Goal: Task Accomplishment & Management: Complete application form

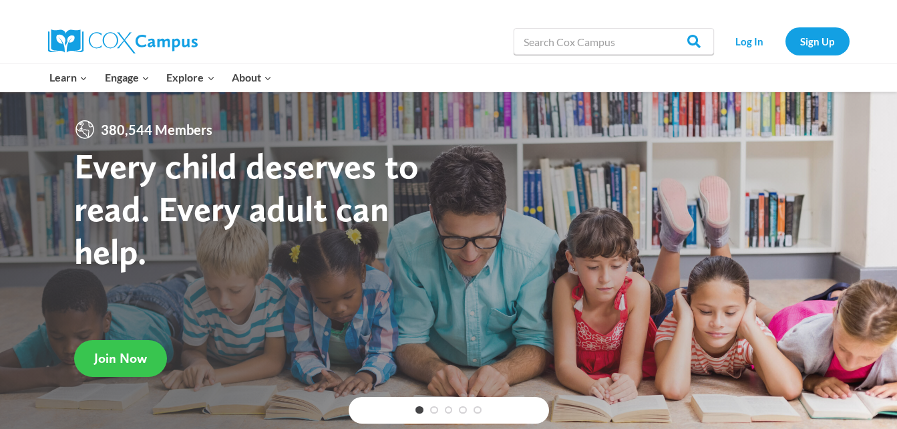
click at [134, 355] on span "Join Now" at bounding box center [120, 358] width 53 height 16
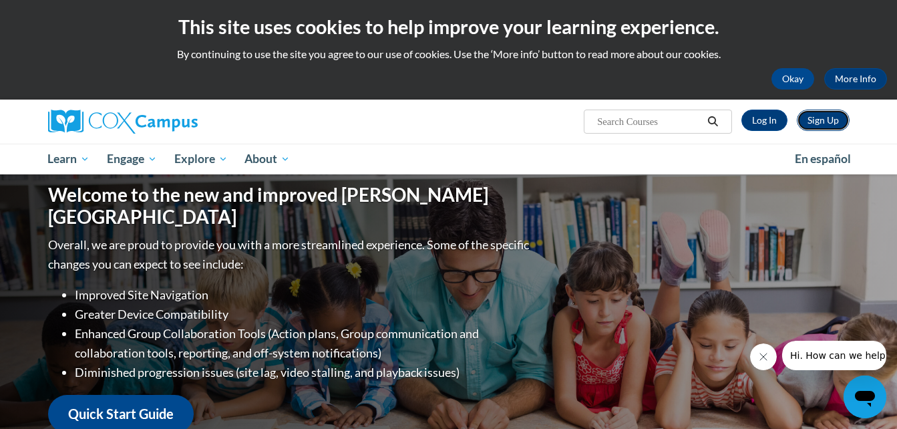
click at [815, 118] on link "Sign Up" at bounding box center [822, 119] width 53 height 21
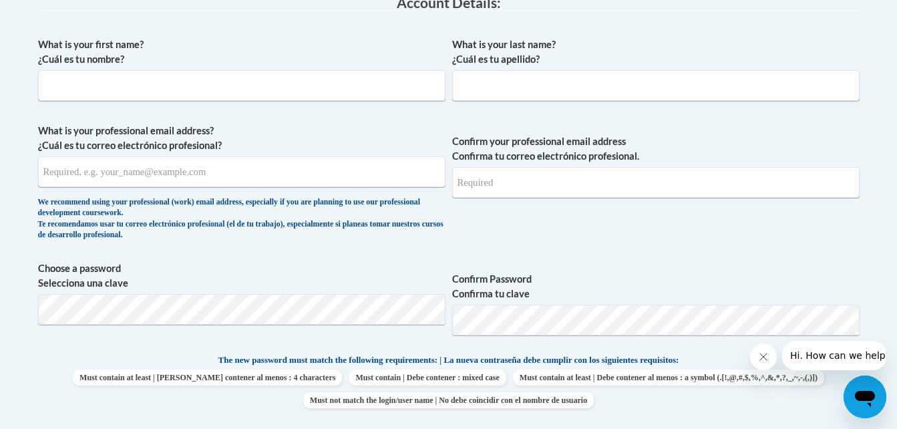
scroll to position [374, 0]
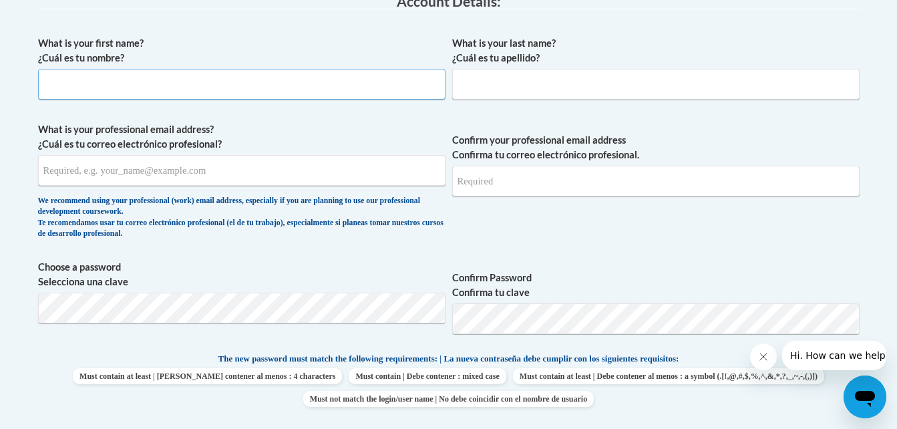
click at [294, 98] on input "What is your first name? ¿Cuál es tu nombre?" at bounding box center [241, 84] width 407 height 31
type input "Sarah"
type input "Dixon"
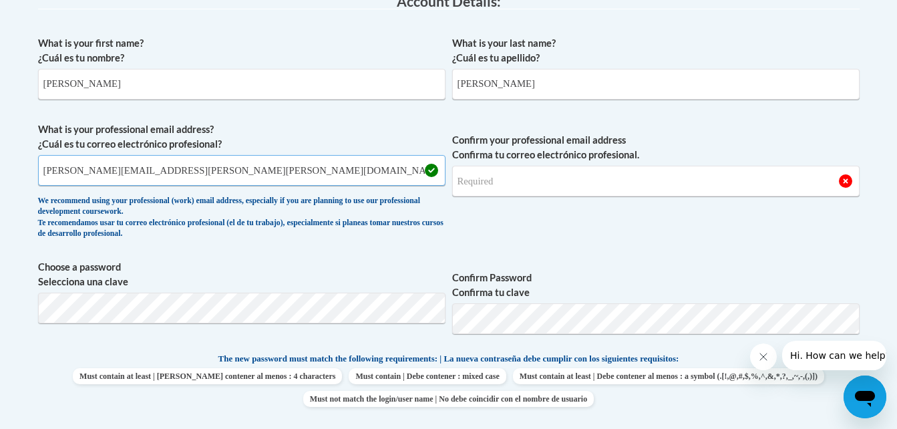
type input "sarah.dixon@glynn.k12.ga.us"
click at [487, 188] on input "Confirm your professional email address Confirma tu correo electrónico profesio…" at bounding box center [655, 181] width 407 height 31
type input "sarah.dixon@glynn.k12.ga.us"
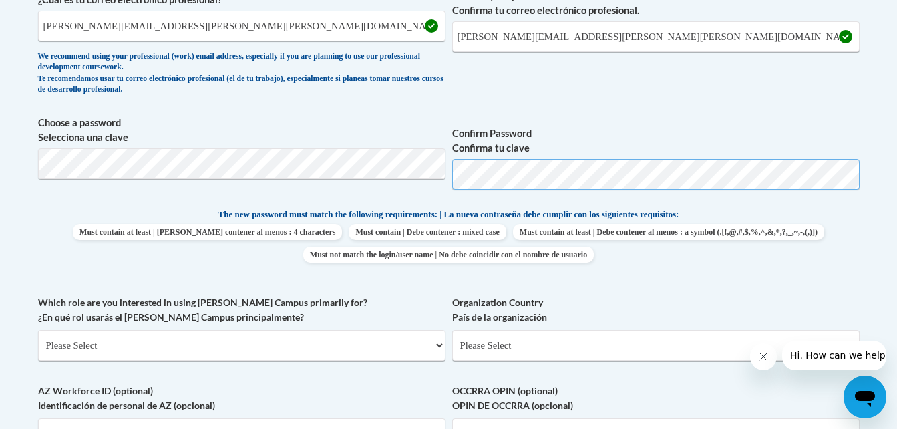
scroll to position [540, 0]
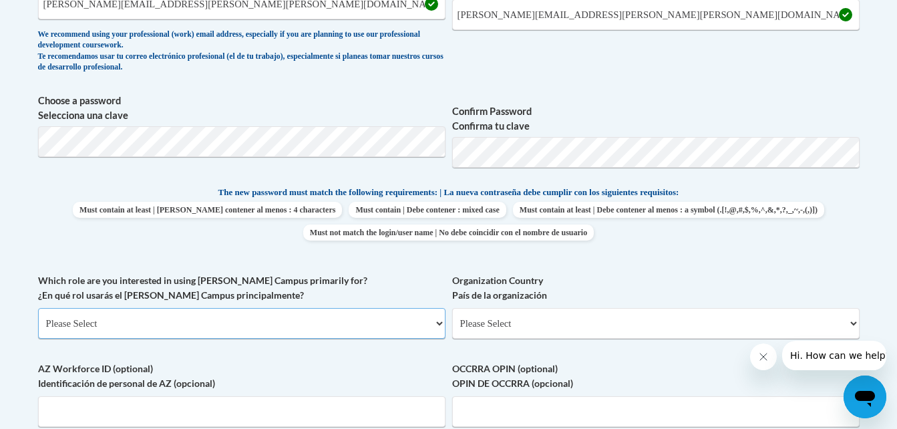
click at [274, 323] on select "Please Select College/University | Colegio/Universidad Community/Nonprofit Part…" at bounding box center [241, 323] width 407 height 31
click at [274, 189] on span "The new password must match the following requirements: | La nueva contraseña d…" at bounding box center [448, 192] width 461 height 12
click at [194, 321] on select "Please Select College/University | Colegio/Universidad Community/Nonprofit Part…" at bounding box center [241, 323] width 407 height 31
select select "5a18ea06-2b54-4451-96f2-d152daf9eac5"
click at [38, 308] on select "Please Select College/University | Colegio/Universidad Community/Nonprofit Part…" at bounding box center [241, 323] width 407 height 31
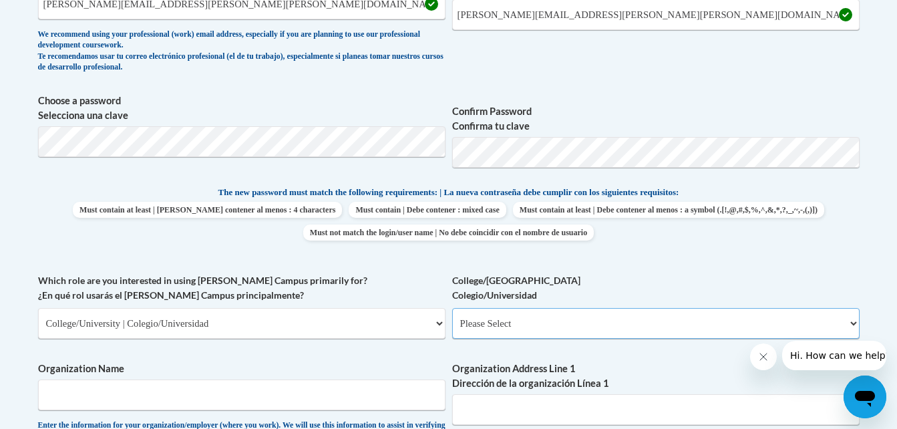
click at [518, 329] on select "Please Select College/University Staff | Empleado universitario College/Univers…" at bounding box center [655, 323] width 407 height 31
select select "99b32b07-cffc-426c-8bf6-0cd77760d84b"
click at [452, 308] on select "Please Select College/University Staff | Empleado universitario College/Univers…" at bounding box center [655, 323] width 407 height 31
click at [411, 359] on div "What is your first name? ¿Cuál es tu nombre? Sarah What is your last name? ¿Cuá…" at bounding box center [448, 273] width 821 height 820
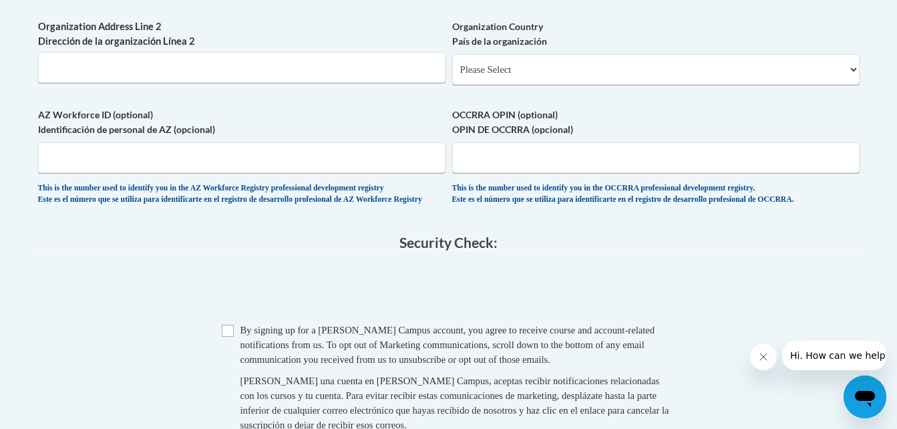
scroll to position [1008, 0]
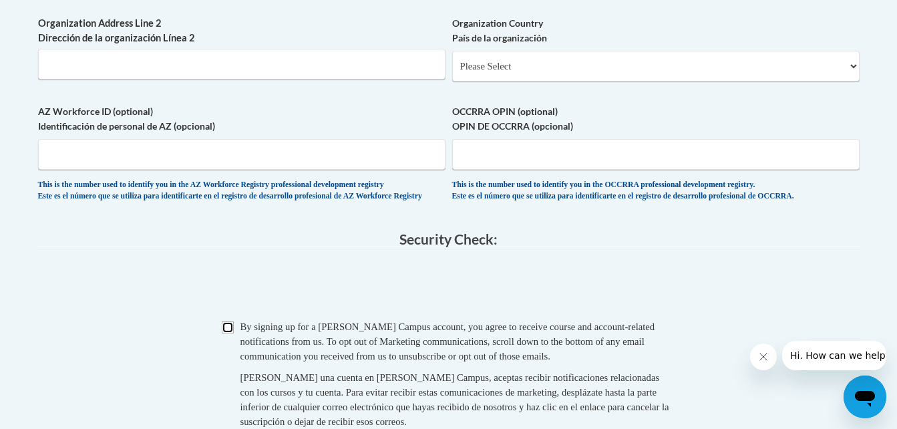
click at [224, 333] on input "Checkbox" at bounding box center [228, 327] width 12 height 12
checkbox input "true"
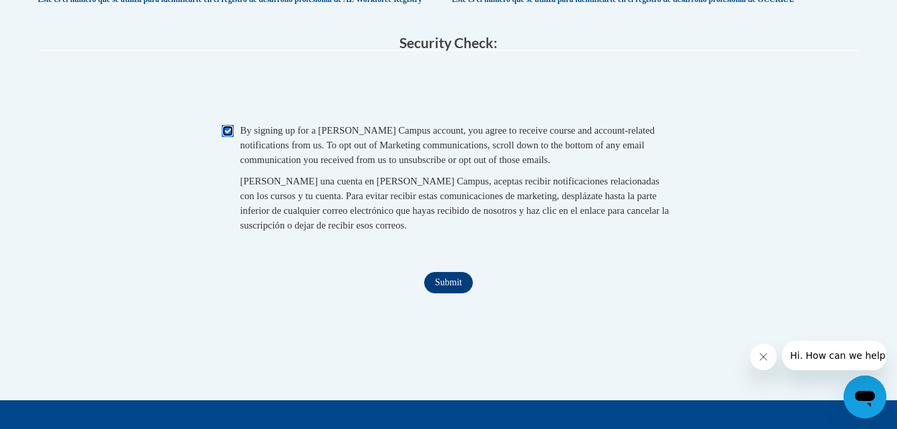
scroll to position [1220, 0]
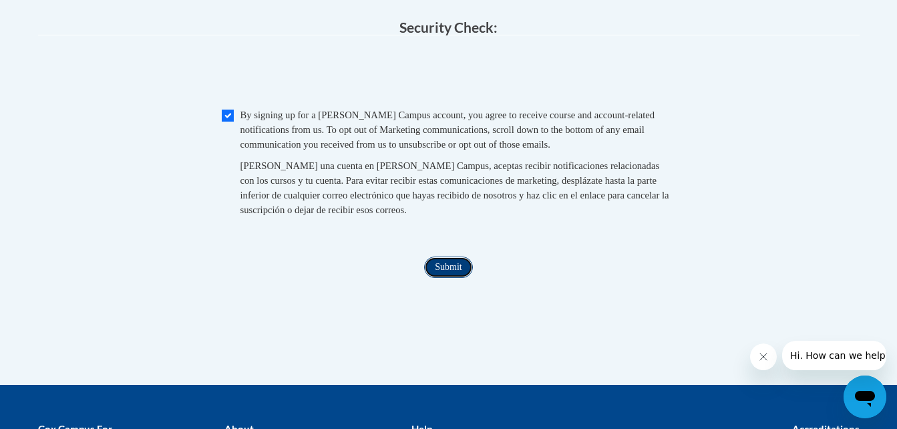
click at [456, 278] on input "Submit" at bounding box center [448, 266] width 48 height 21
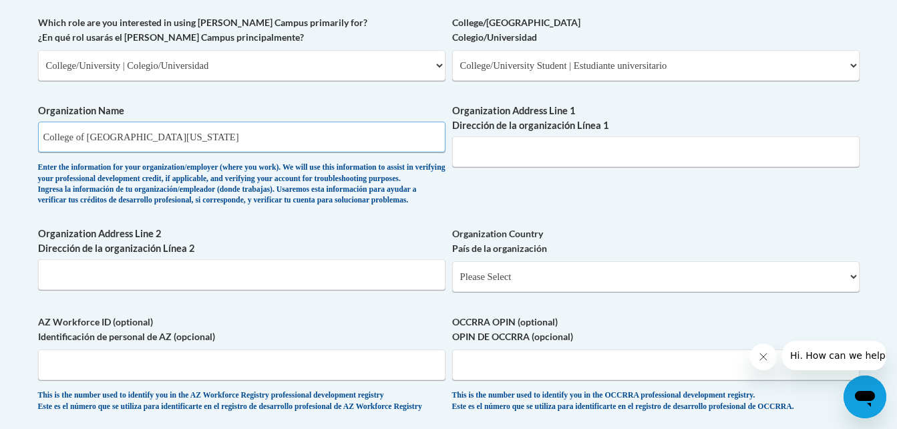
scroll to position [770, 0]
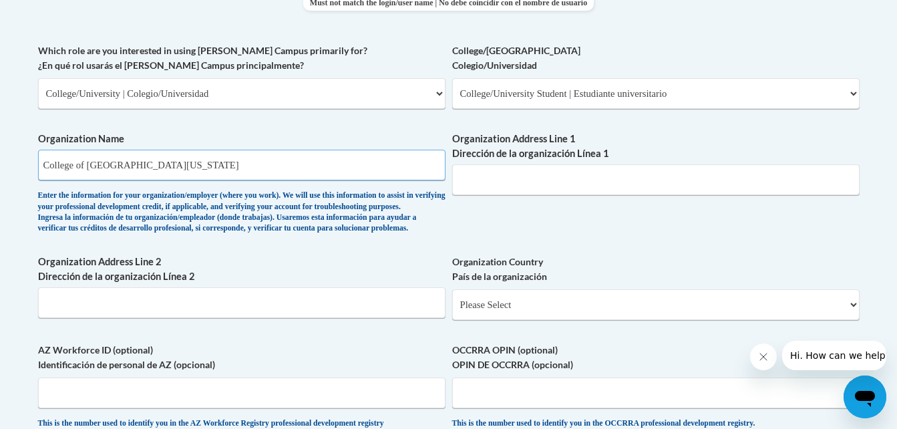
type input "College of Coastal Georgia"
click at [710, 169] on input "Organization Address Line 1 Dirección de la organización Línea 1" at bounding box center [655, 179] width 407 height 31
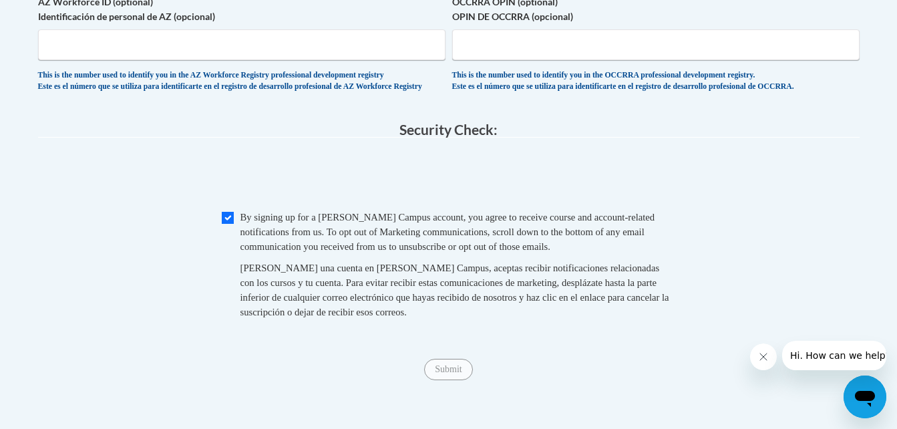
scroll to position [853, 0]
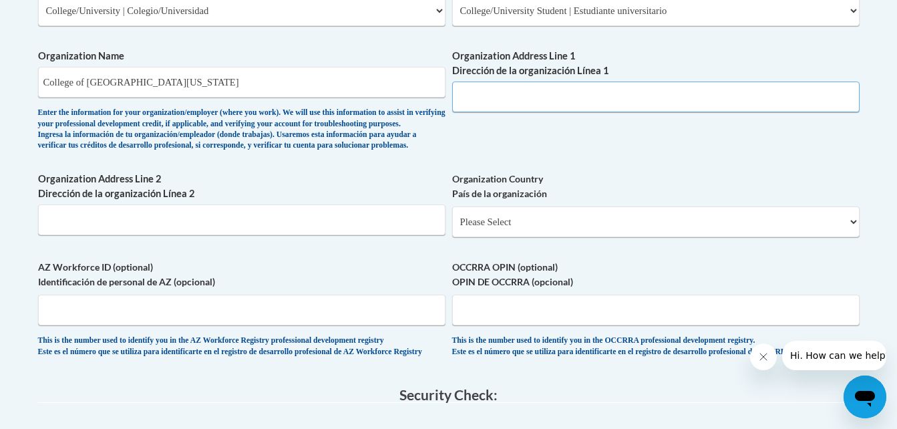
click at [589, 95] on input "Organization Address Line 1 Dirección de la organización Línea 1" at bounding box center [655, 96] width 407 height 31
type input "3700 Altama Avenue"
click at [489, 237] on select "Please Select United States | Estados Unidos Outside of the United States | Fue…" at bounding box center [655, 221] width 407 height 31
select select "ad49bcad-a171-4b2e-b99c-48b446064914"
click at [452, 228] on select "Please Select United States | Estados Unidos Outside of the United States | Fue…" at bounding box center [655, 221] width 407 height 31
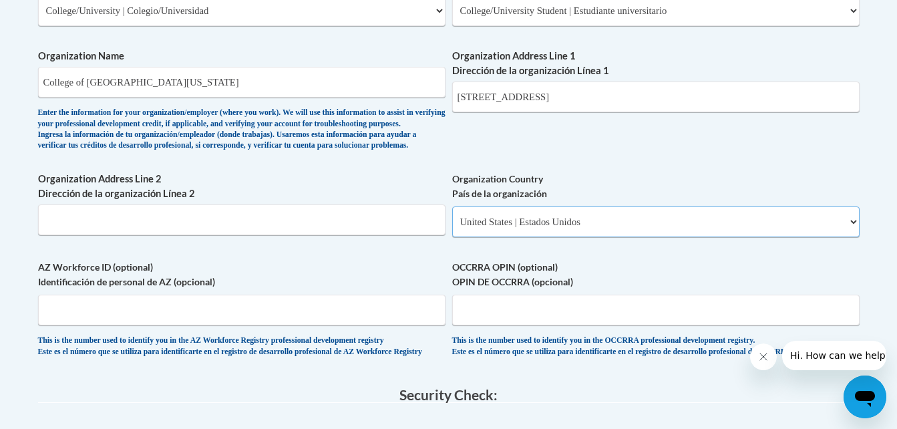
select select
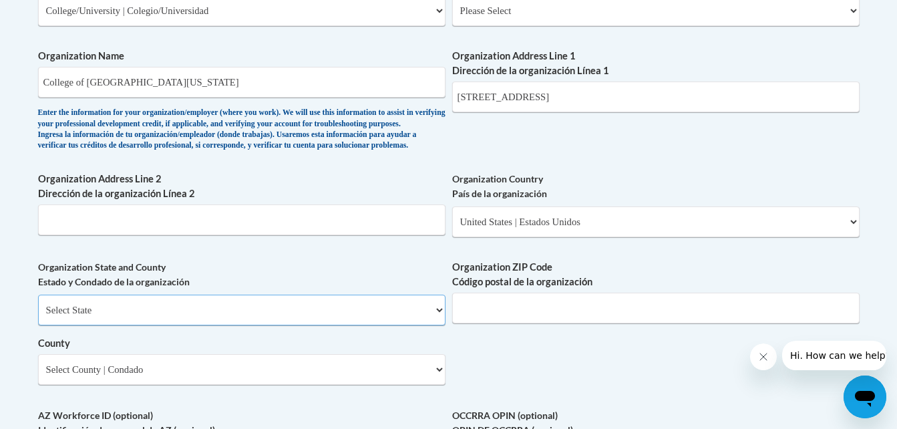
click at [220, 325] on select "Select State Alabama Alaska Arizona Arkansas California Colorado Connecticut De…" at bounding box center [241, 309] width 407 height 31
select select "Georgia"
click at [38, 316] on select "Select State Alabama Alaska Arizona Arkansas California Colorado Connecticut De…" at bounding box center [241, 309] width 407 height 31
click at [184, 385] on select "Select County Appling Atkinson Bacon Baker Baldwin Banks Barrow Bartow Ben Hill…" at bounding box center [241, 369] width 407 height 31
select select "Glynn"
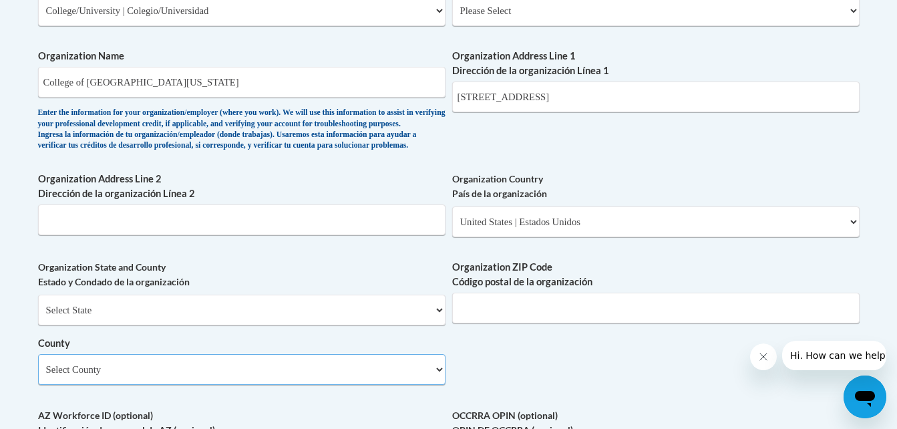
click at [38, 376] on select "Select County Appling Atkinson Bacon Baker Baldwin Banks Barrow Bartow Ben Hill…" at bounding box center [241, 369] width 407 height 31
click at [596, 380] on div "What is your first name? ¿Cuál es tu nombre? Sarah What is your last name? ¿Cuá…" at bounding box center [448, 35] width 821 height 968
click at [622, 322] on input "Organization ZIP Code Código postal de la organización" at bounding box center [655, 307] width 407 height 31
type input "31525"
click at [632, 369] on div "What is your first name? ¿Cuál es tu nombre? Sarah What is your last name? ¿Cuá…" at bounding box center [448, 35] width 821 height 968
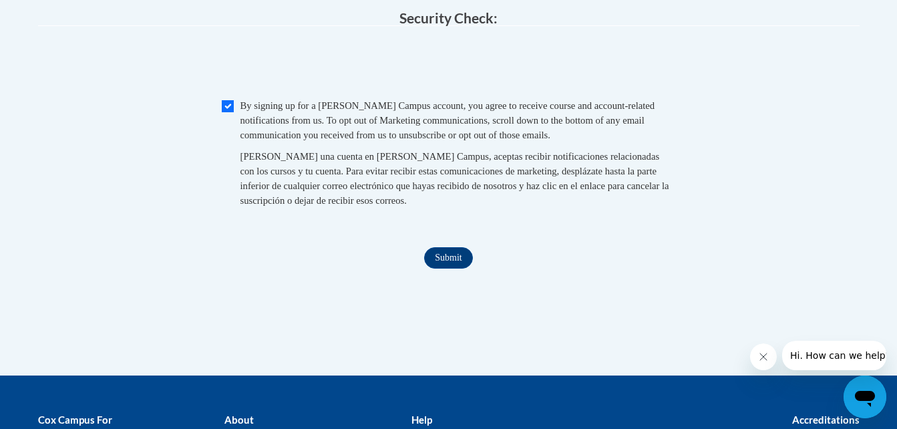
scroll to position [1441, 0]
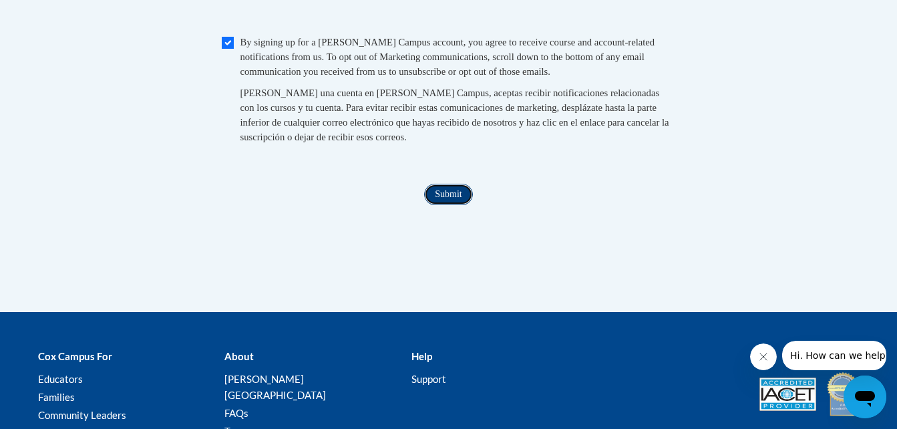
click at [463, 205] on input "Submit" at bounding box center [448, 194] width 48 height 21
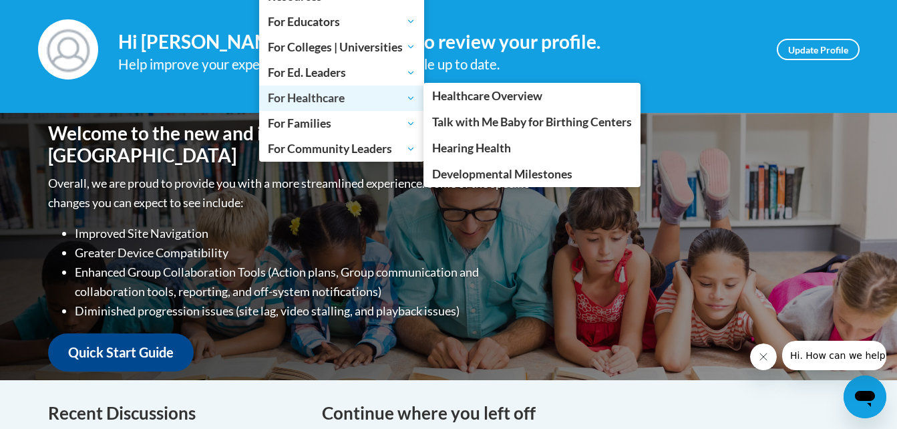
scroll to position [187, 0]
